Goal: Transaction & Acquisition: Download file/media

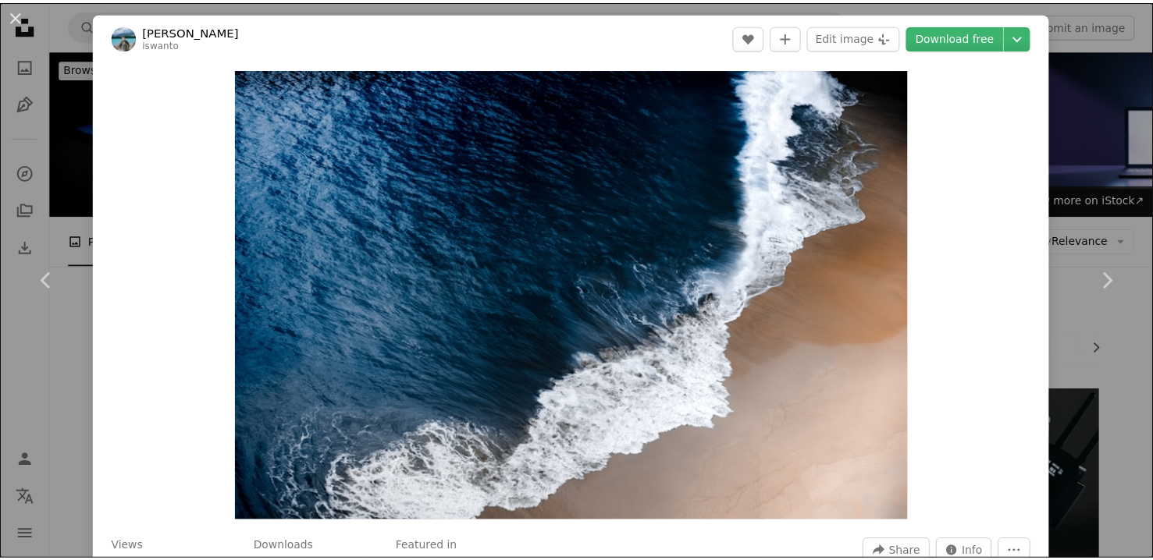
scroll to position [1951, 0]
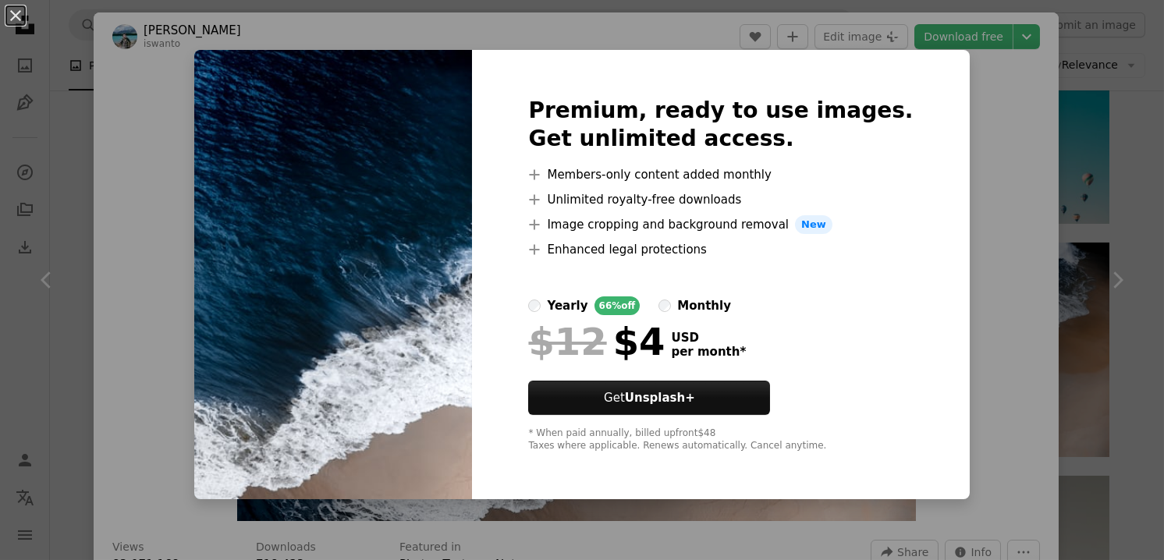
click at [973, 151] on div "An X shape Premium, ready to use images. Get unlimited access. A plus sign Memb…" at bounding box center [582, 280] width 1164 height 560
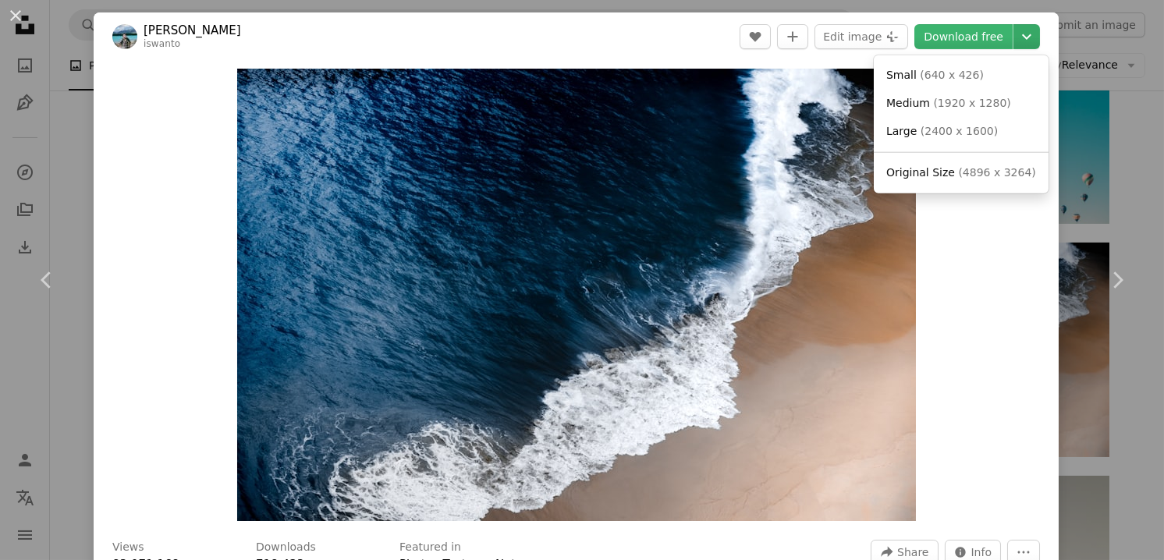
click at [1020, 30] on icon "Chevron down" at bounding box center [1027, 36] width 25 height 19
click at [919, 176] on span "Original Size" at bounding box center [921, 172] width 69 height 12
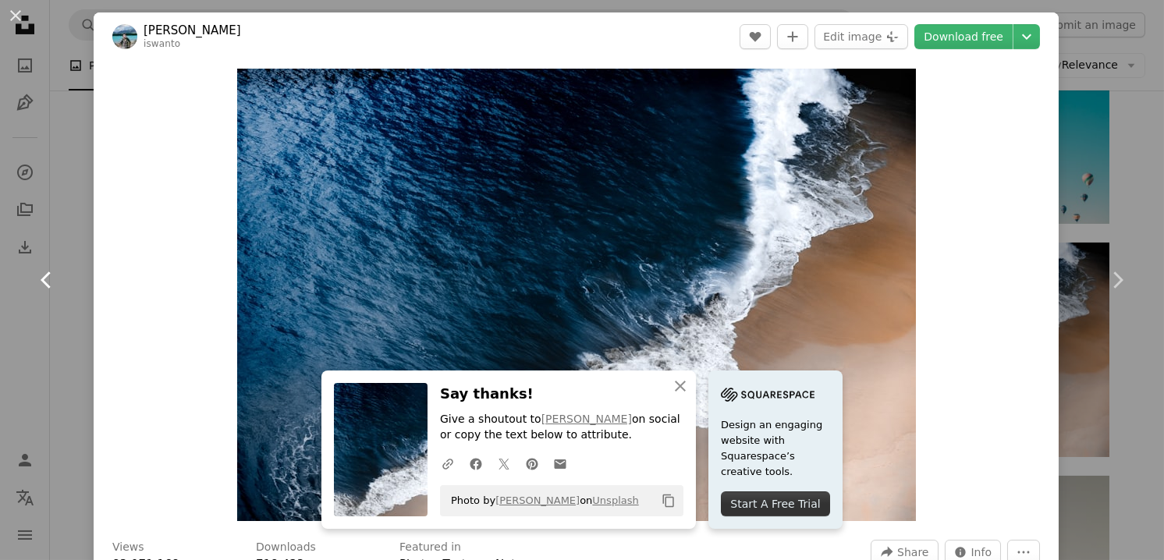
click at [80, 323] on link "Chevron left" at bounding box center [47, 280] width 94 height 150
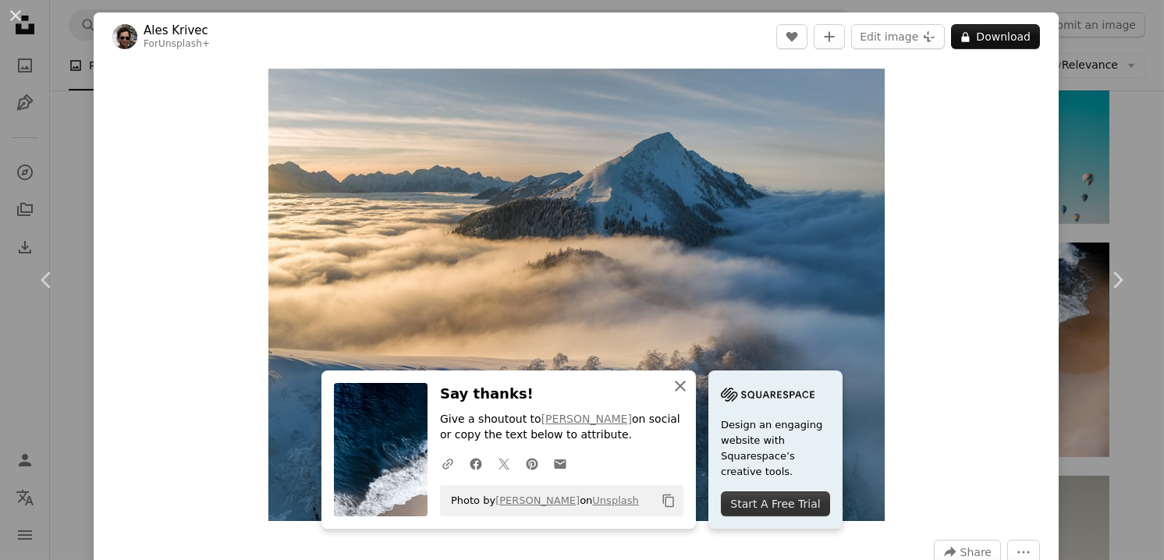
click at [674, 383] on icon "An X shape" at bounding box center [680, 386] width 19 height 19
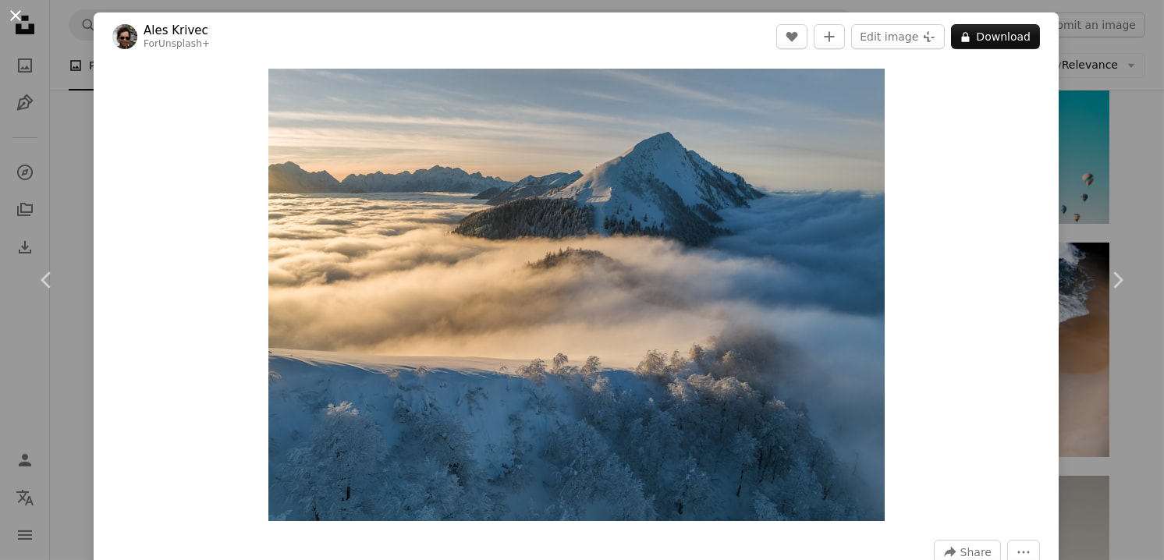
click at [12, 14] on button "An X shape" at bounding box center [15, 15] width 19 height 19
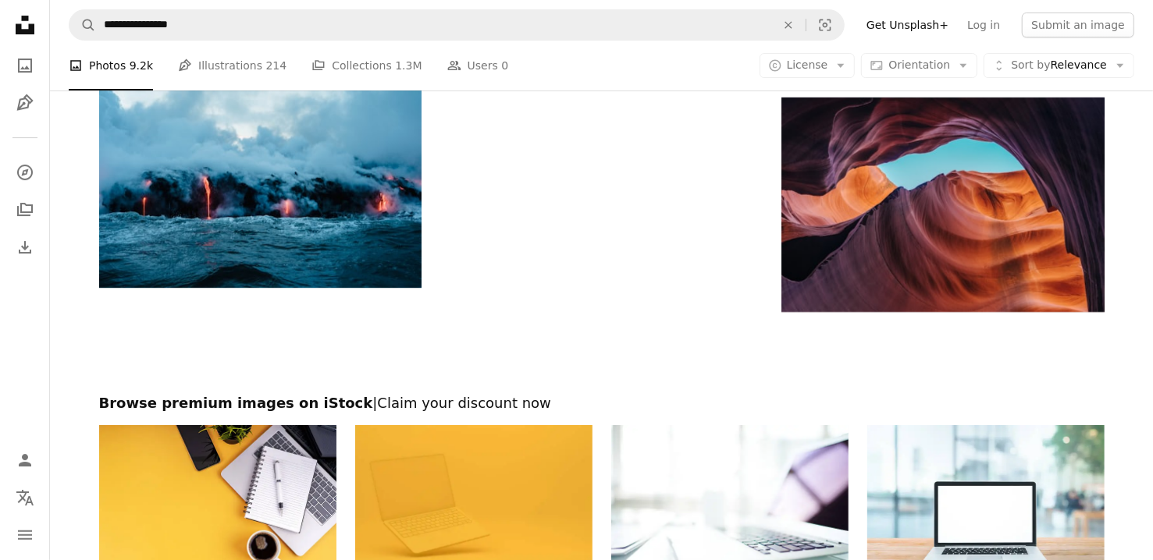
scroll to position [3772, 0]
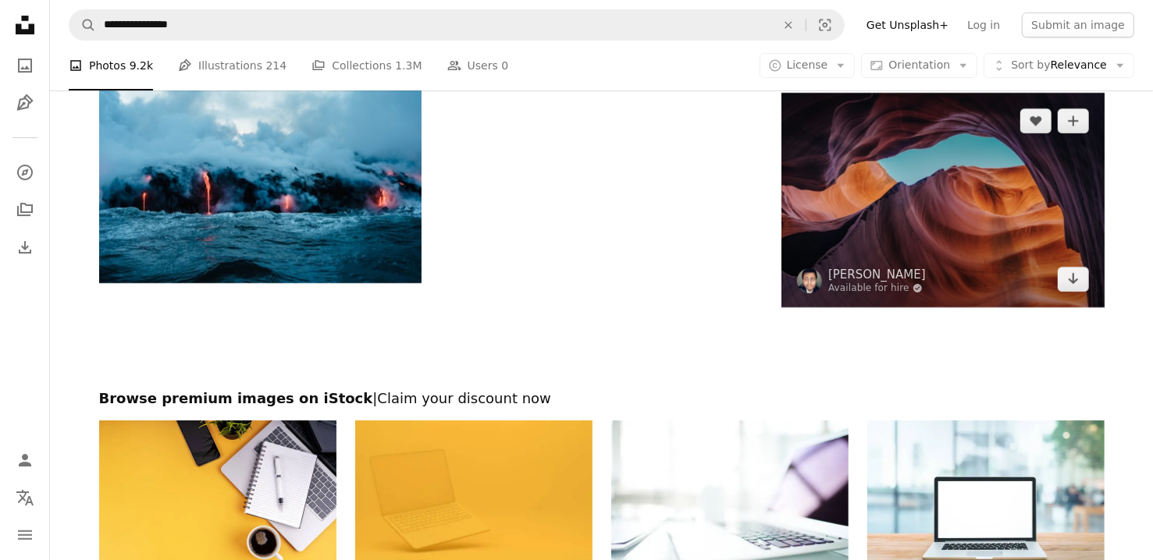
click at [933, 197] on img at bounding box center [942, 200] width 322 height 215
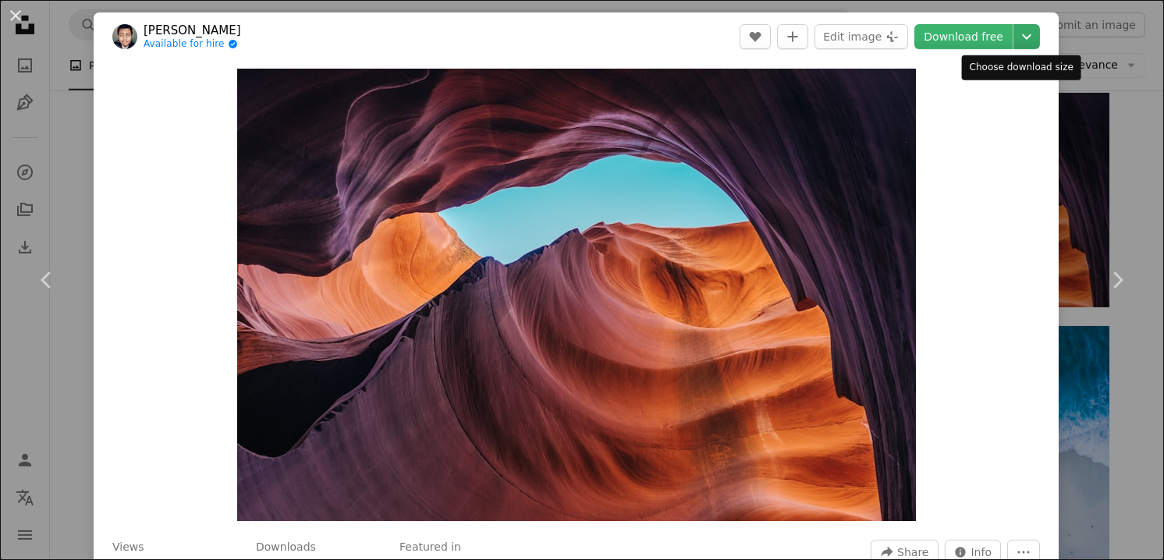
click at [1019, 41] on icon "Chevron down" at bounding box center [1027, 36] width 25 height 19
click at [18, 14] on button "An X shape" at bounding box center [15, 15] width 19 height 19
